Goal: Find specific page/section: Find specific page/section

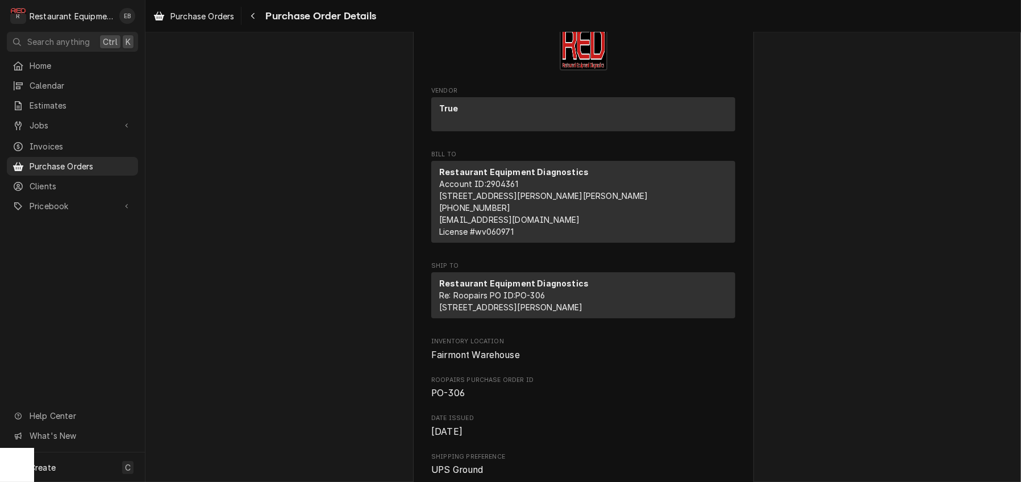
scroll to position [38, 0]
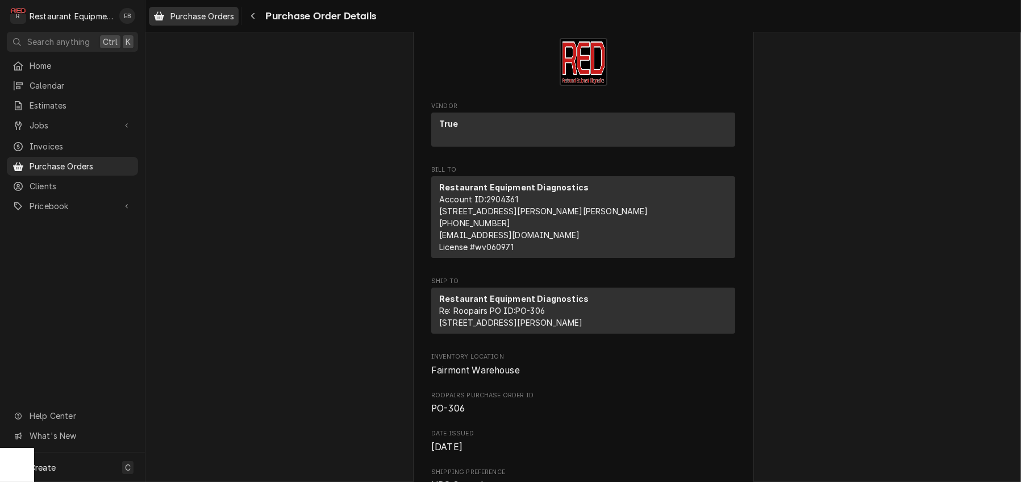
click at [218, 19] on span "Purchase Orders" at bounding box center [202, 16] width 64 height 12
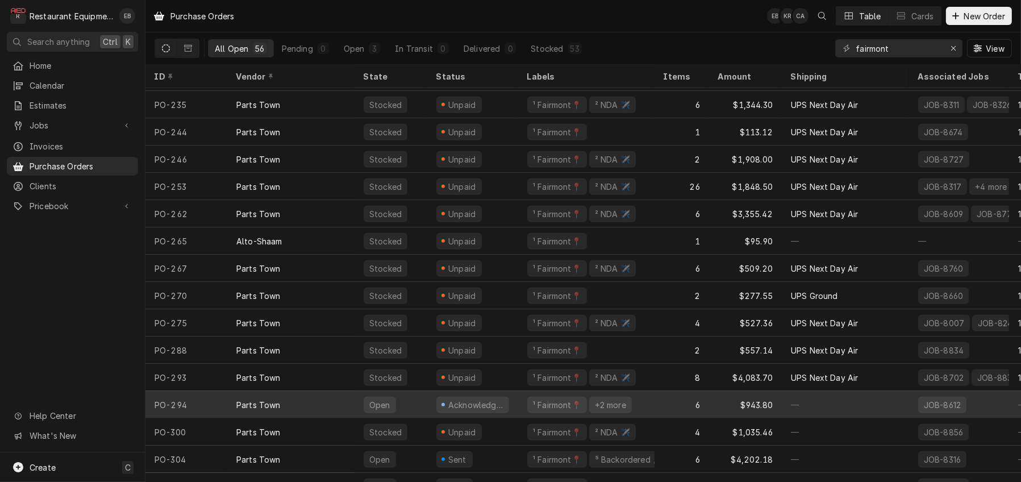
scroll to position [1143, 0]
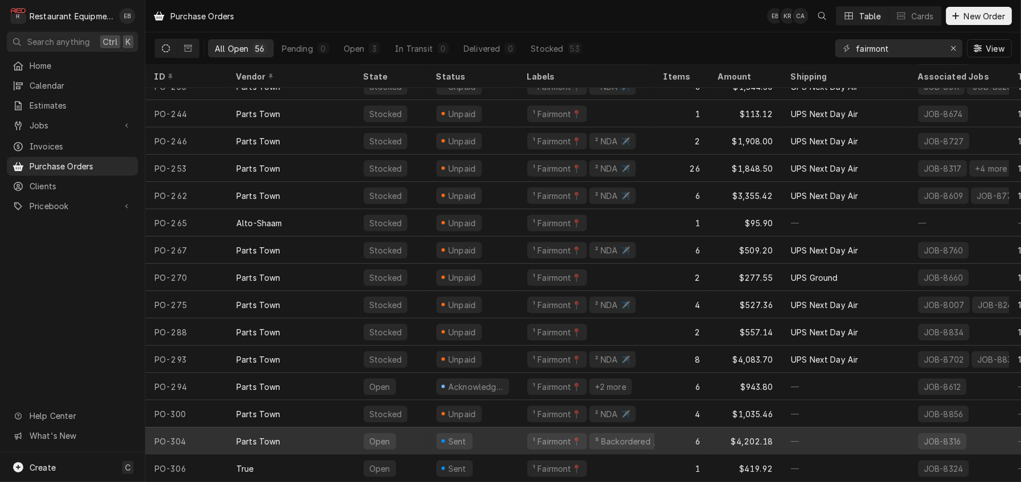
click at [511, 439] on div "Sent" at bounding box center [472, 440] width 91 height 27
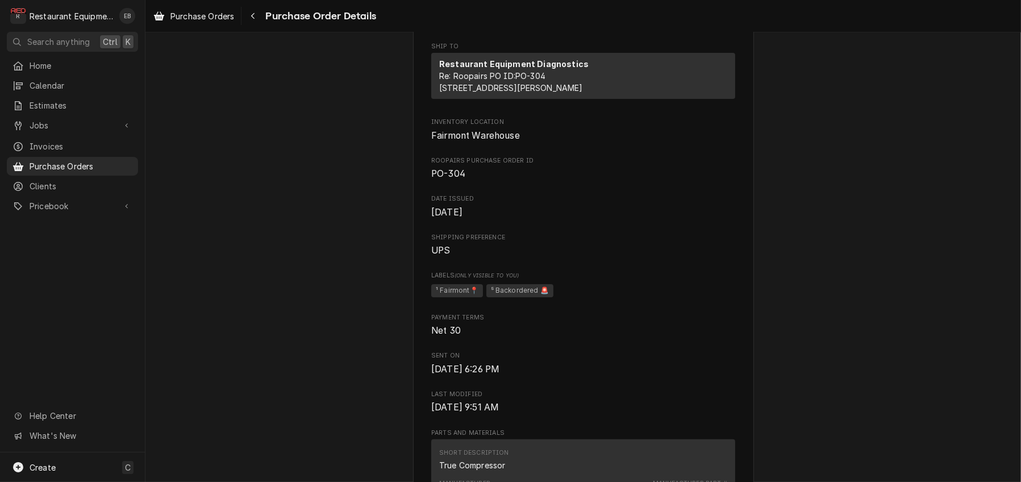
scroll to position [265, 0]
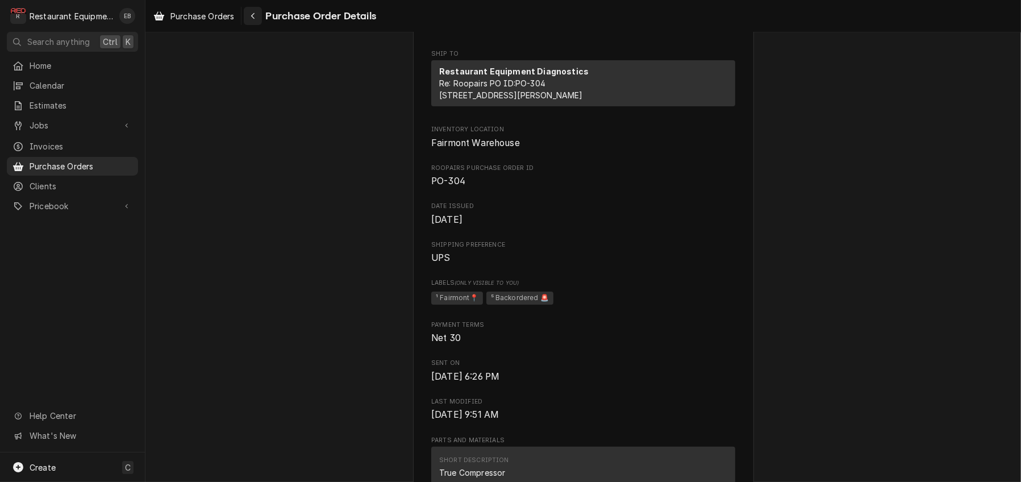
click at [259, 13] on div "Navigate back" at bounding box center [252, 15] width 11 height 11
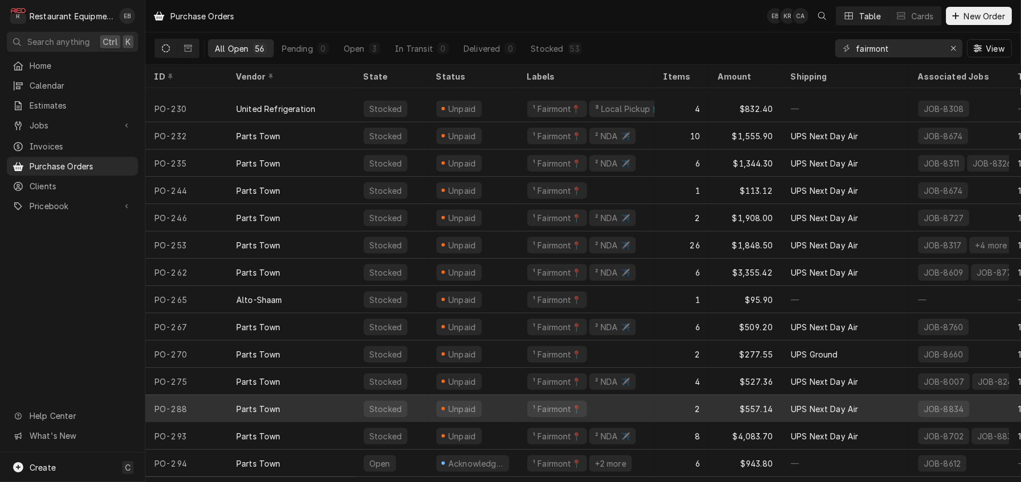
scroll to position [1143, 0]
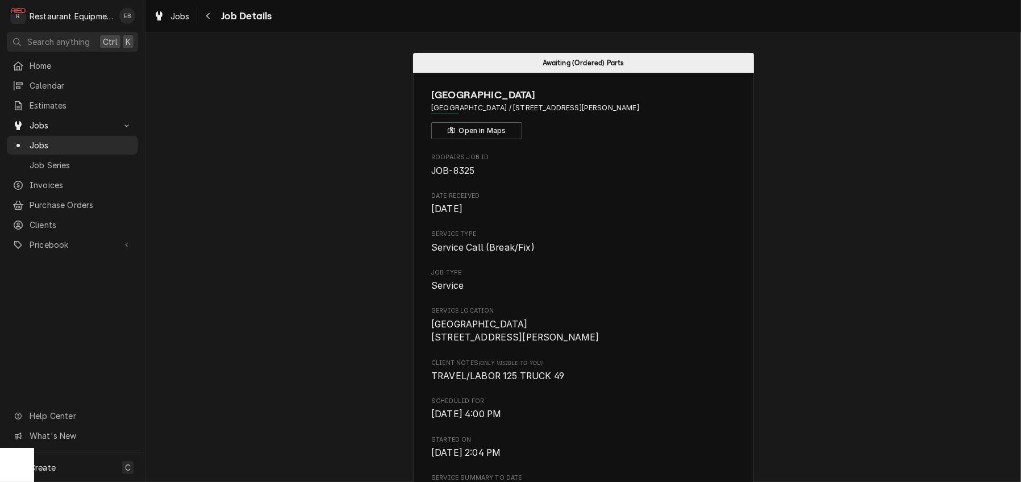
scroll to position [757, 0]
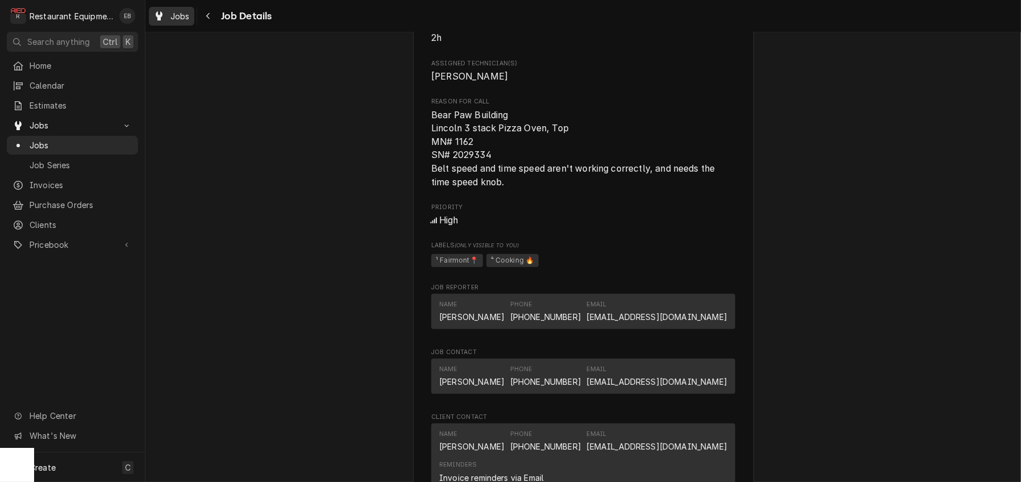
click at [184, 11] on span "Jobs" at bounding box center [179, 16] width 19 height 12
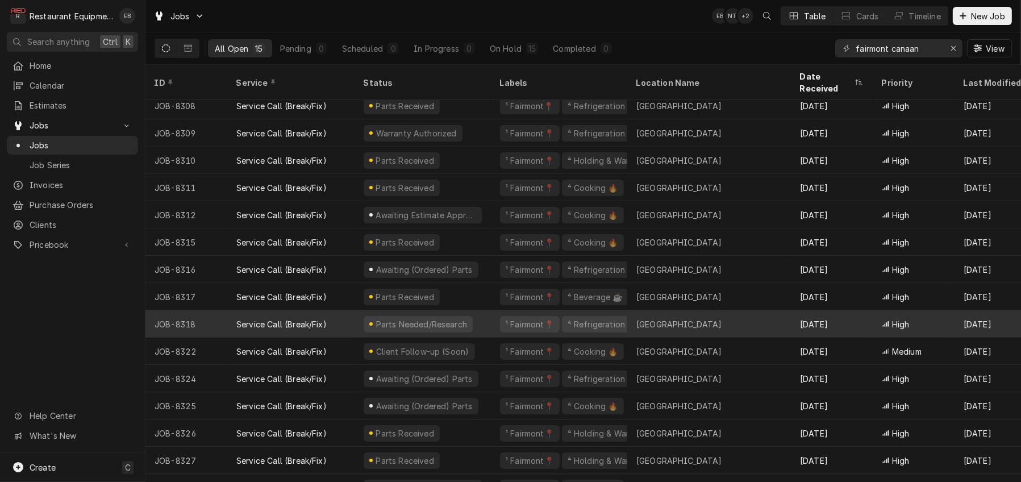
scroll to position [35, 0]
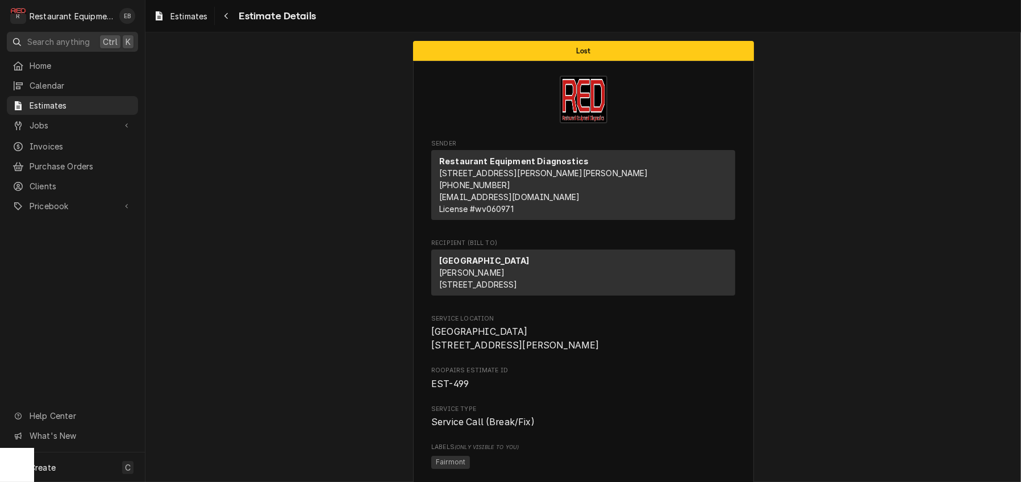
scroll to position [644, 0]
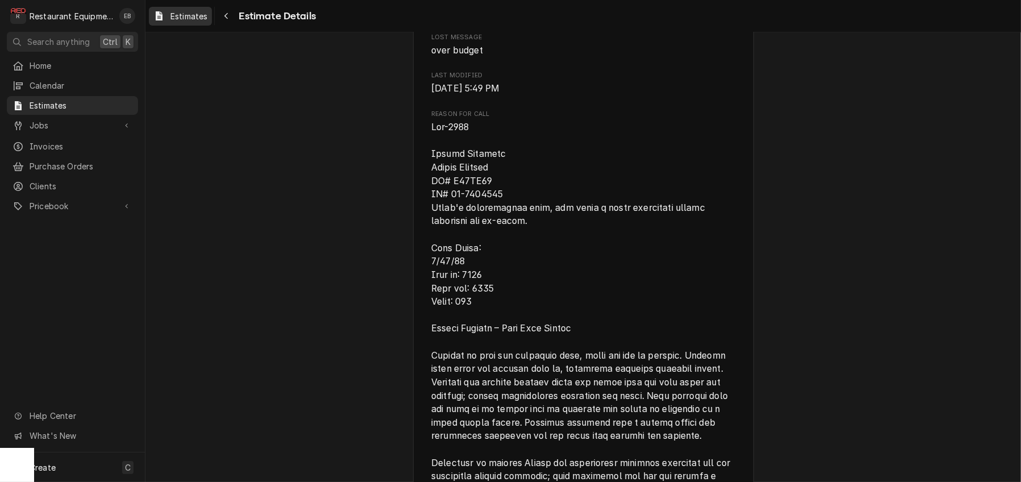
click at [195, 14] on span "Estimates" at bounding box center [188, 16] width 37 height 12
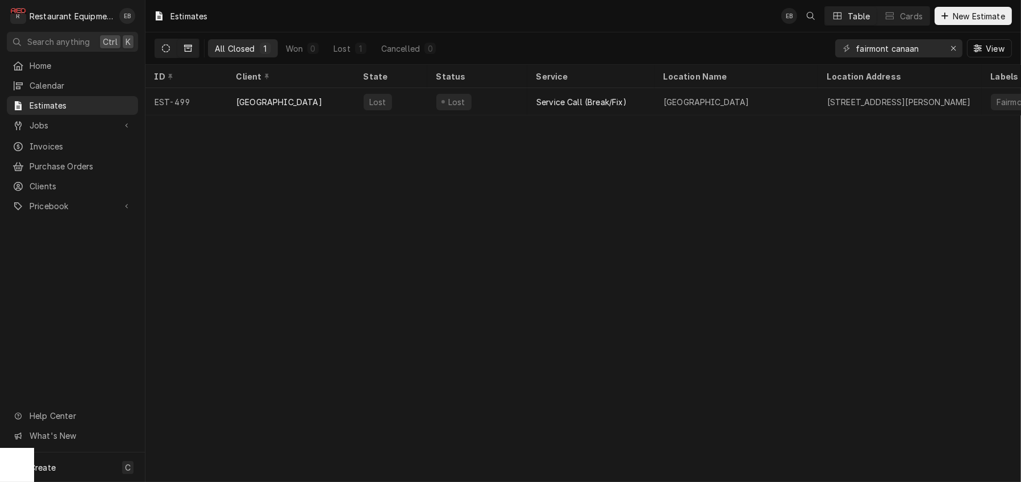
click at [170, 50] on icon "Dynamic Content Wrapper" at bounding box center [166, 48] width 8 height 8
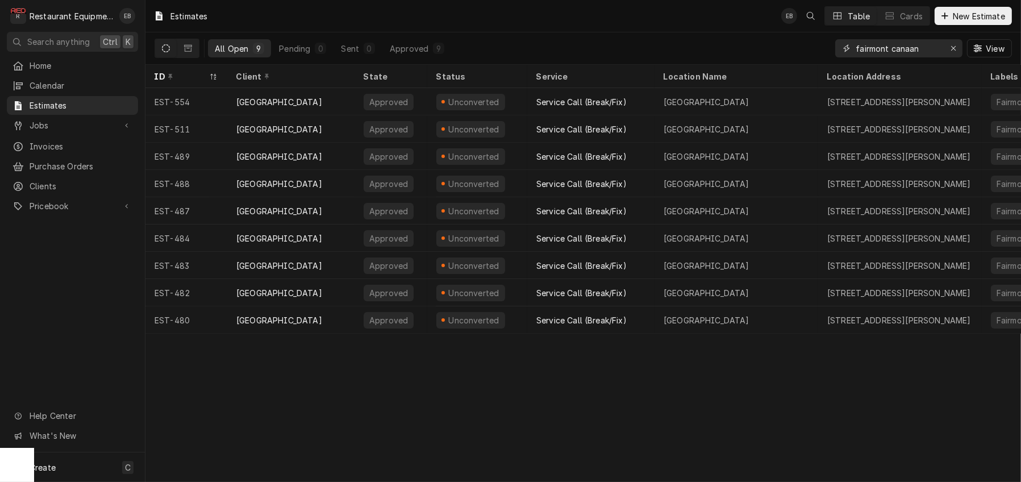
drag, startPoint x: 931, startPoint y: 51, endPoint x: 880, endPoint y: 63, distance: 52.5
click at [880, 62] on div "fairmont canaan View" at bounding box center [923, 48] width 177 height 32
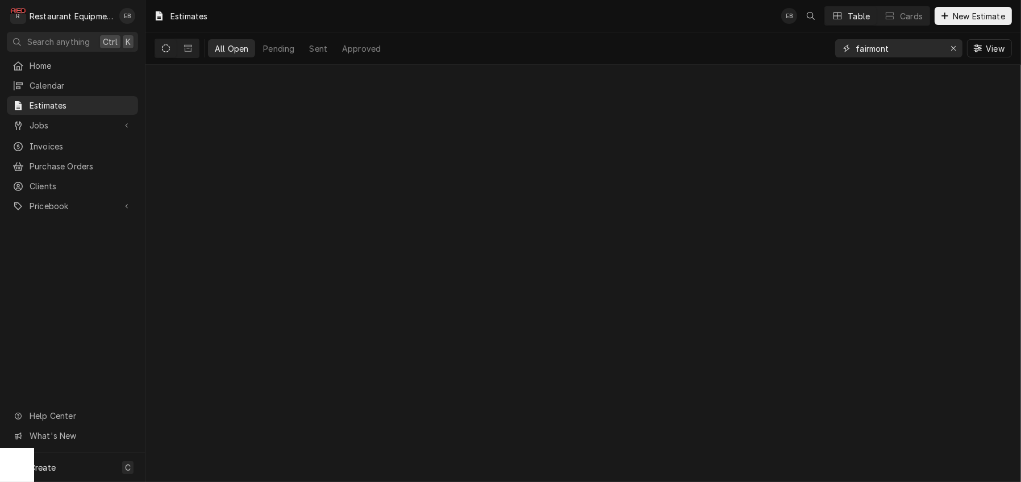
type input "fairmont"
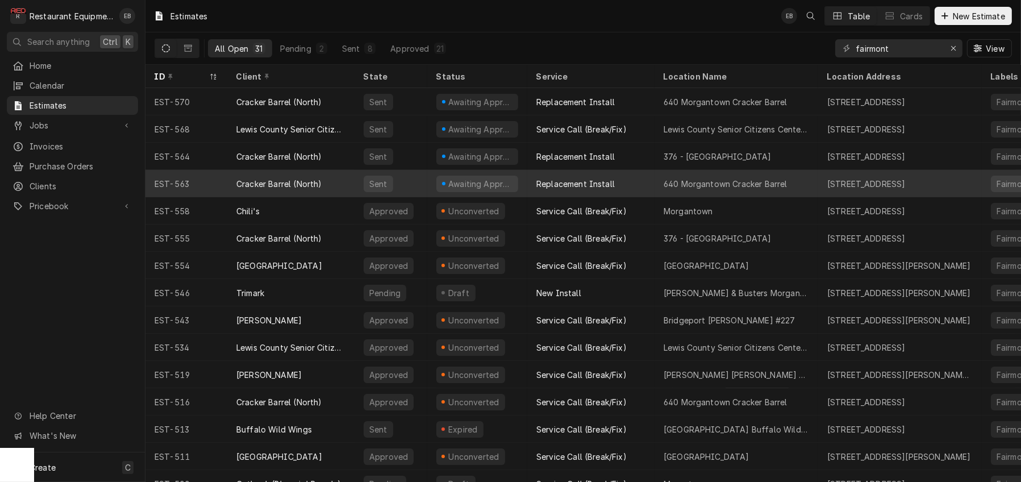
click at [552, 181] on div "Replacement Install" at bounding box center [575, 184] width 78 height 12
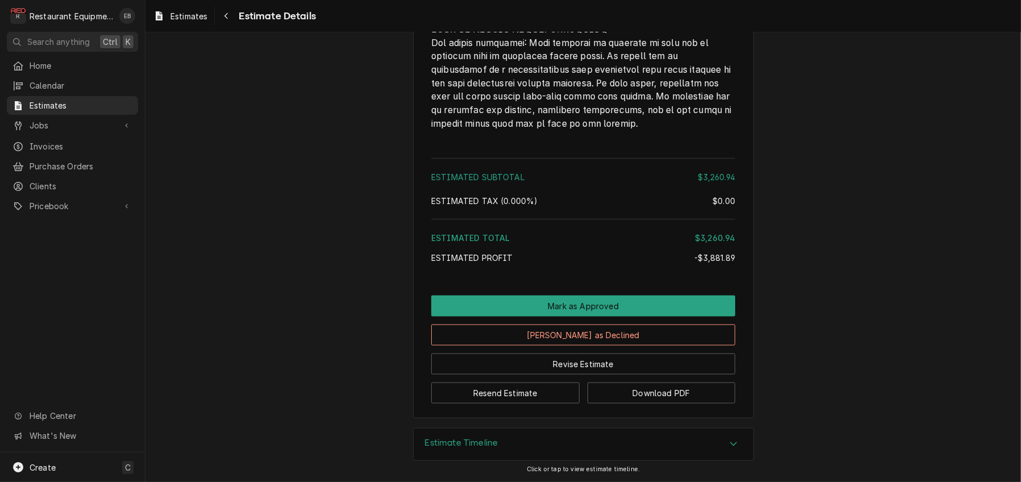
scroll to position [2166, 0]
click at [199, 15] on span "Estimates" at bounding box center [188, 16] width 37 height 12
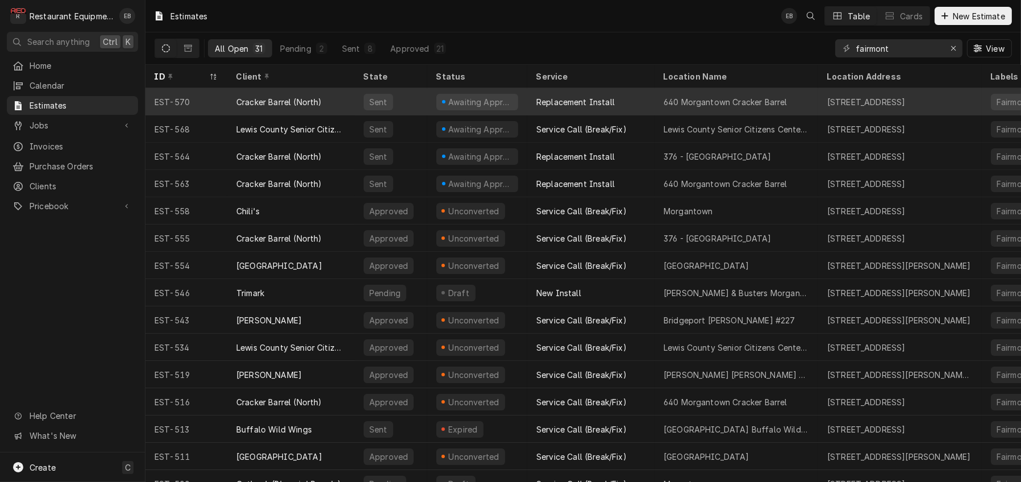
click at [581, 108] on div "Replacement Install" at bounding box center [575, 102] width 78 height 12
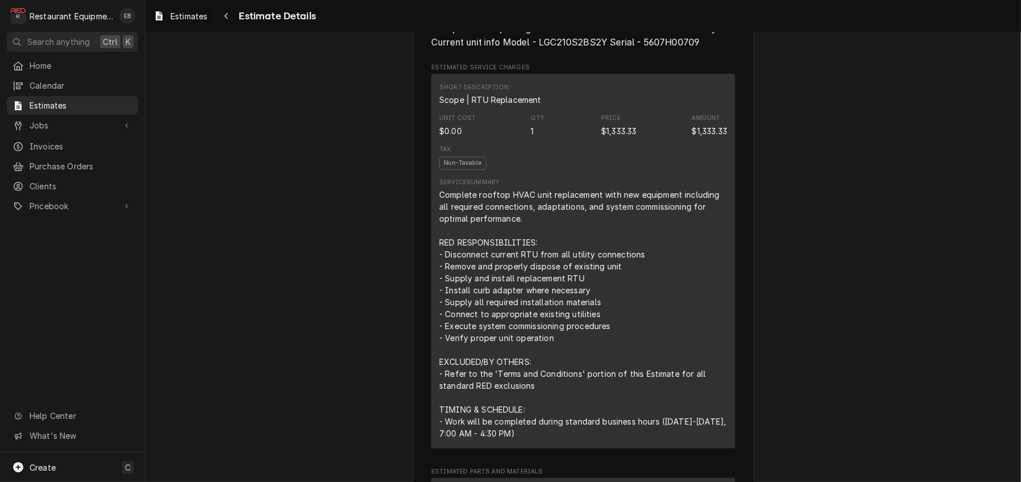
scroll to position [719, 0]
click at [205, 16] on span "Estimates" at bounding box center [188, 16] width 37 height 12
